Goal: Task Accomplishment & Management: Manage account settings

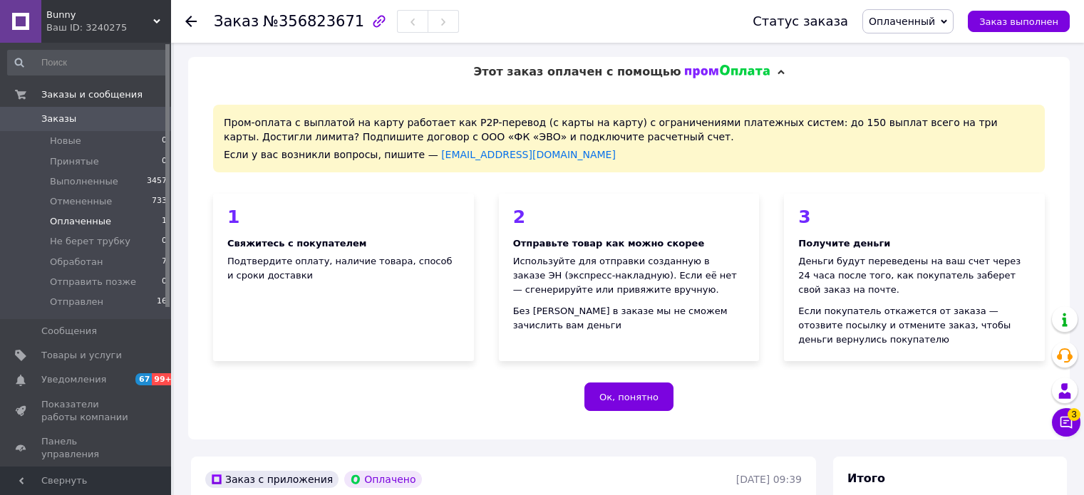
scroll to position [998, 0]
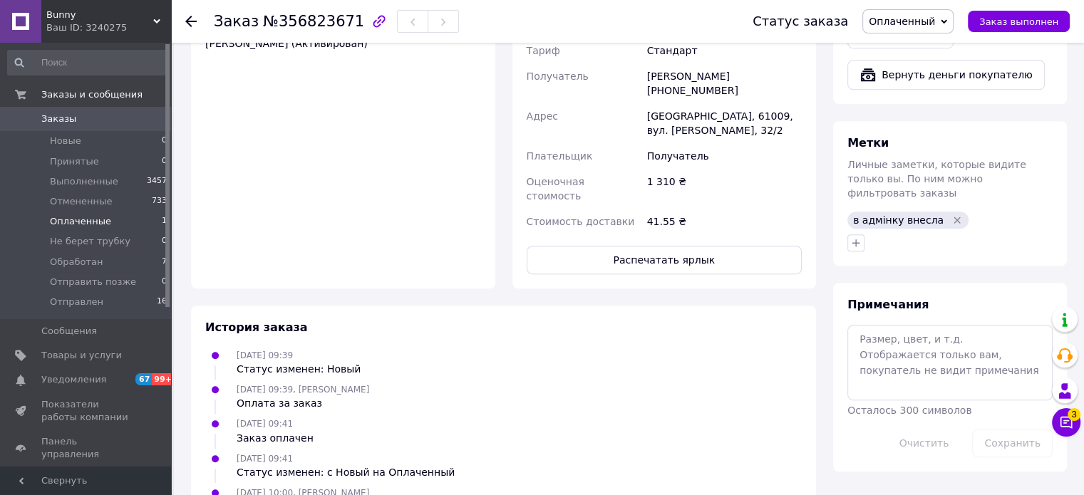
click at [102, 227] on span "Оплаченные" at bounding box center [80, 221] width 61 height 13
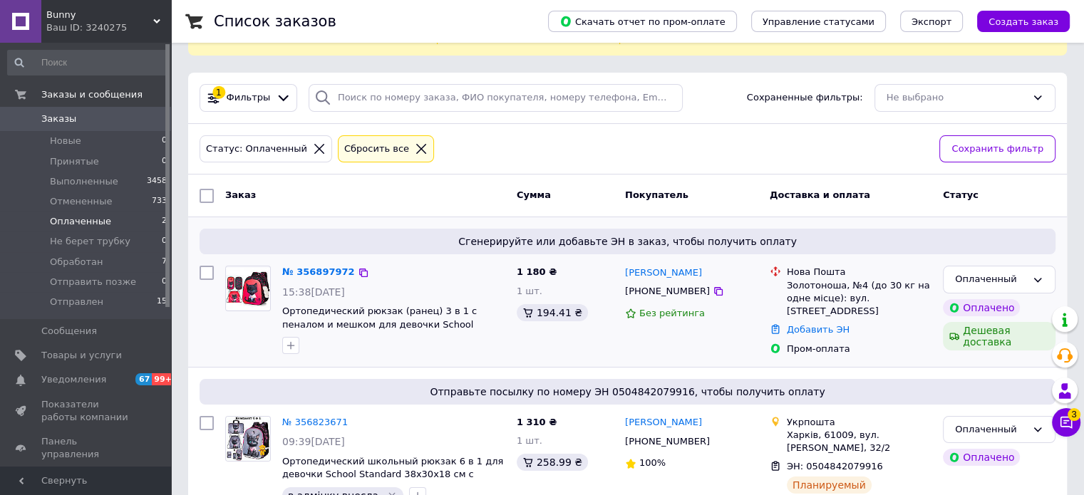
scroll to position [103, 0]
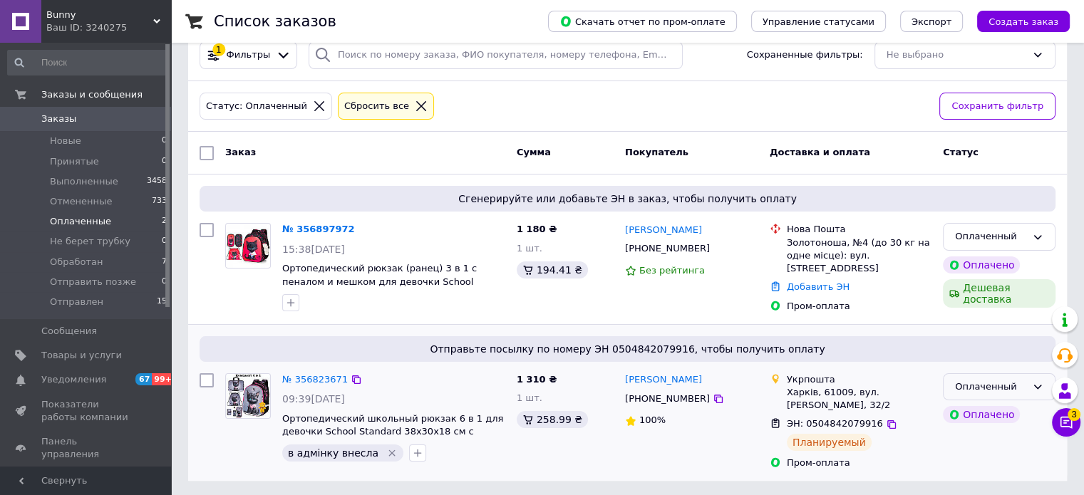
click at [1023, 386] on div "Оплаченный" at bounding box center [990, 387] width 71 height 15
click at [984, 458] on li "Обработан" at bounding box center [999, 457] width 111 height 26
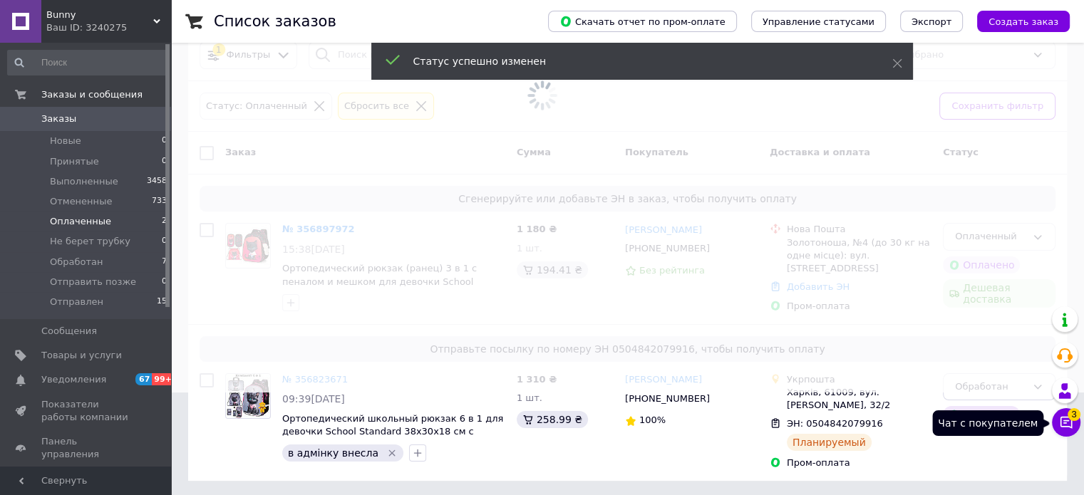
click at [1064, 423] on icon at bounding box center [1067, 423] width 12 height 12
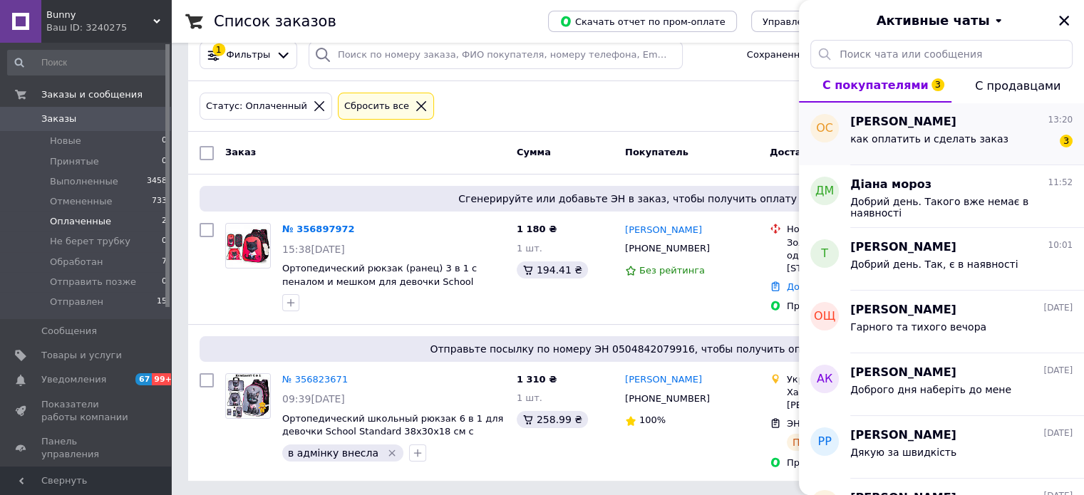
click at [927, 143] on span "как оплатить и сделать заказ" at bounding box center [929, 138] width 158 height 11
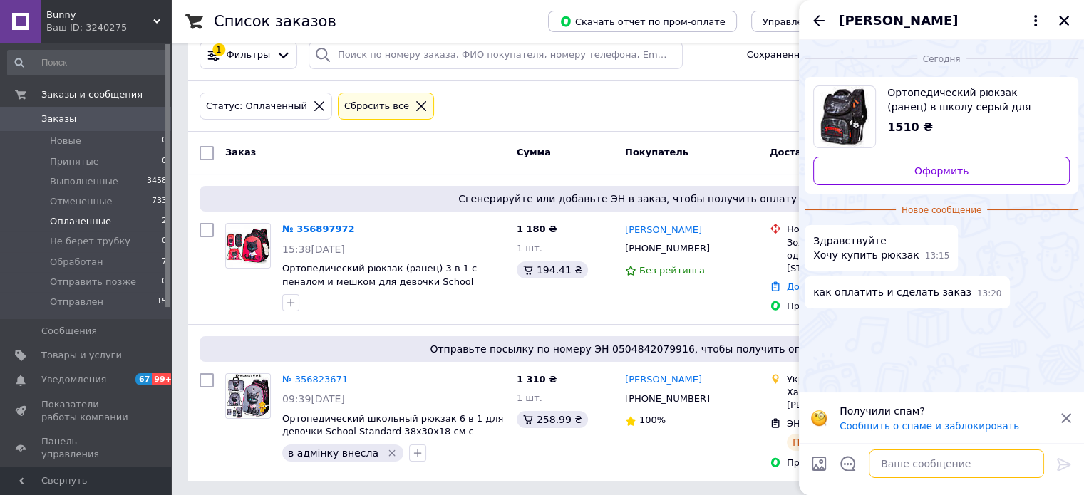
click at [905, 468] on textarea at bounding box center [956, 464] width 175 height 29
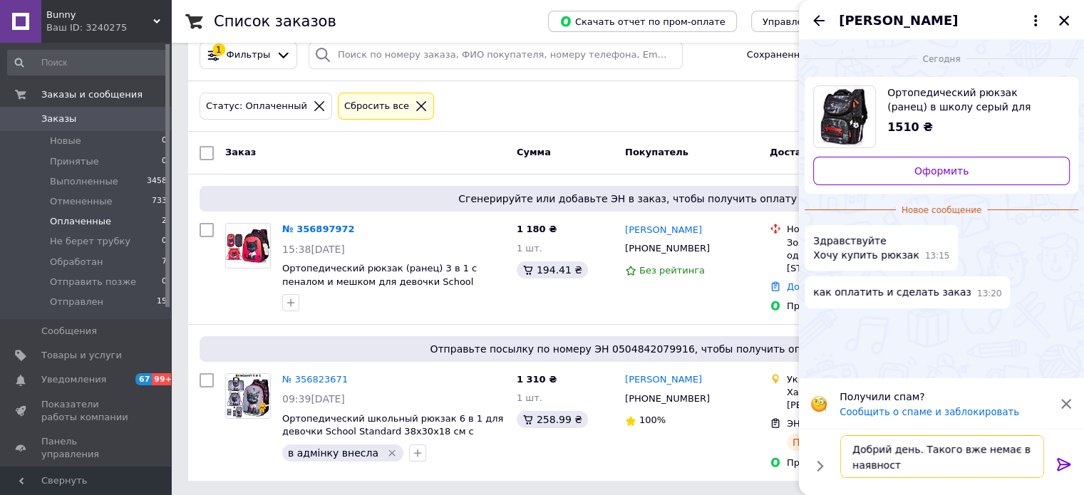
type textarea "Добрий день. Такого вже немає в наявності"
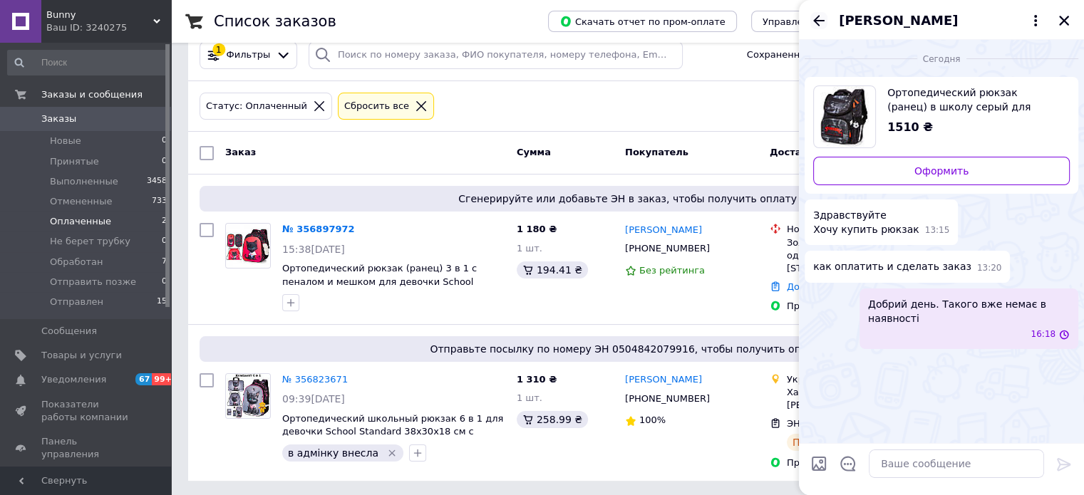
click at [814, 19] on icon "Назад" at bounding box center [818, 20] width 11 height 11
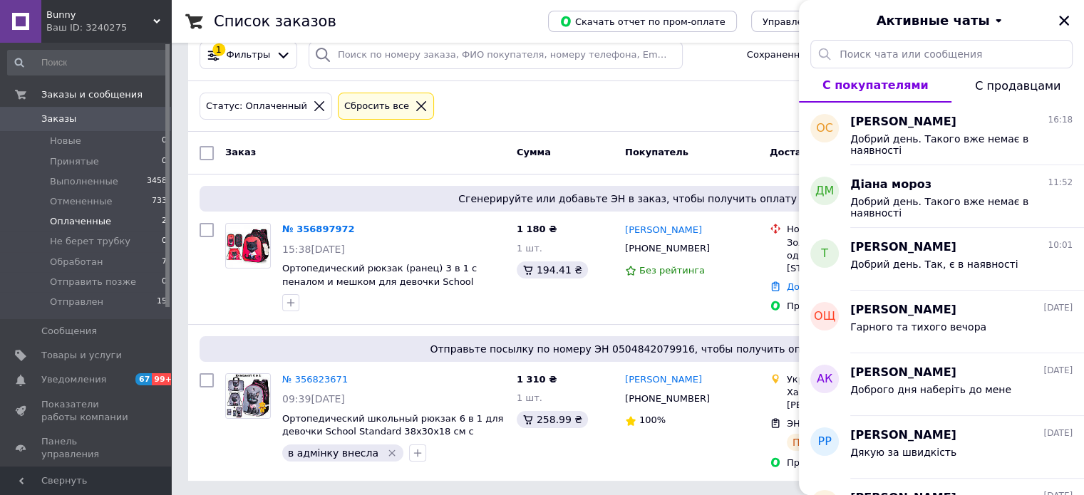
drag, startPoint x: 1064, startPoint y: 21, endPoint x: 668, endPoint y: 102, distance: 404.4
click at [1056, 21] on button "Закрыть" at bounding box center [1064, 20] width 17 height 17
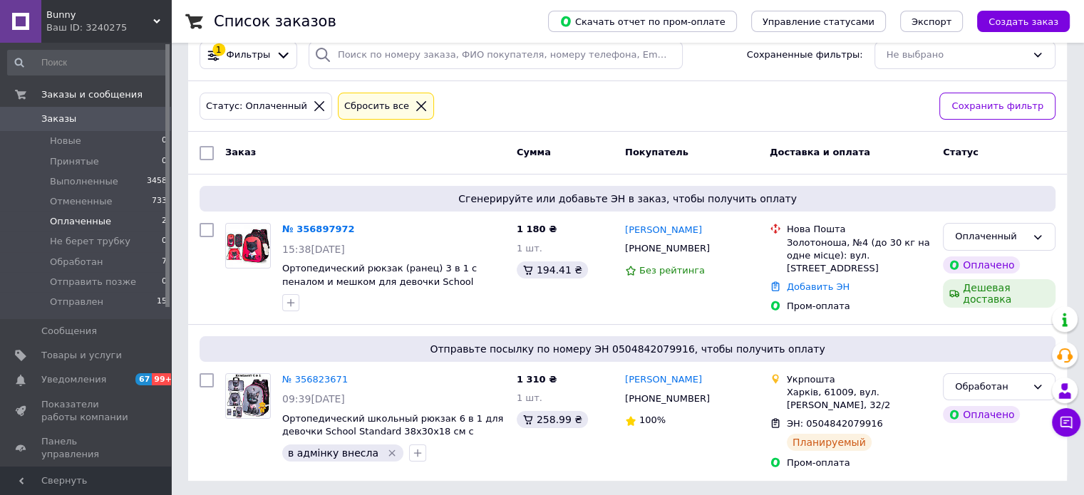
click at [78, 21] on div "Ваш ID: 3240275" at bounding box center [108, 27] width 125 height 13
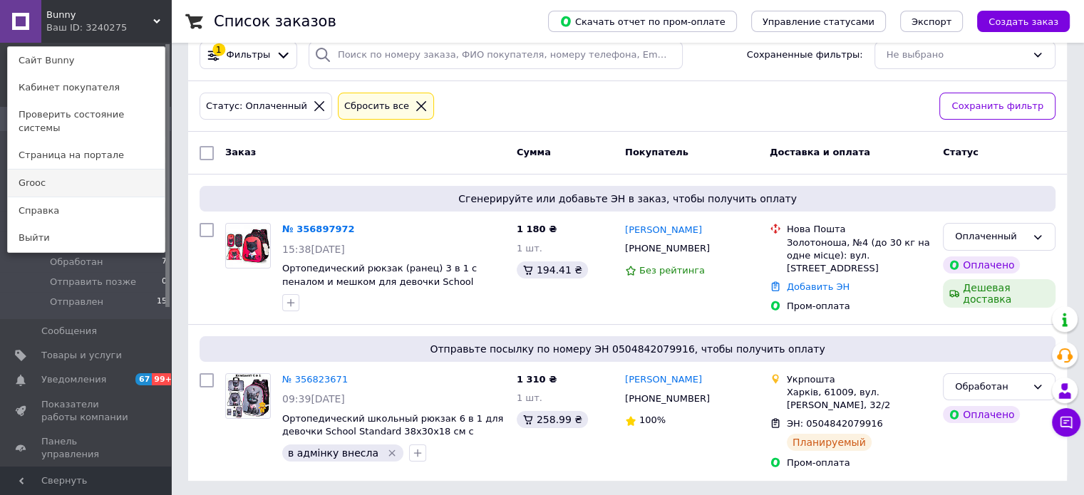
click at [38, 170] on link "Grooc" at bounding box center [86, 183] width 157 height 27
